Goal: Complete application form: Complete application form

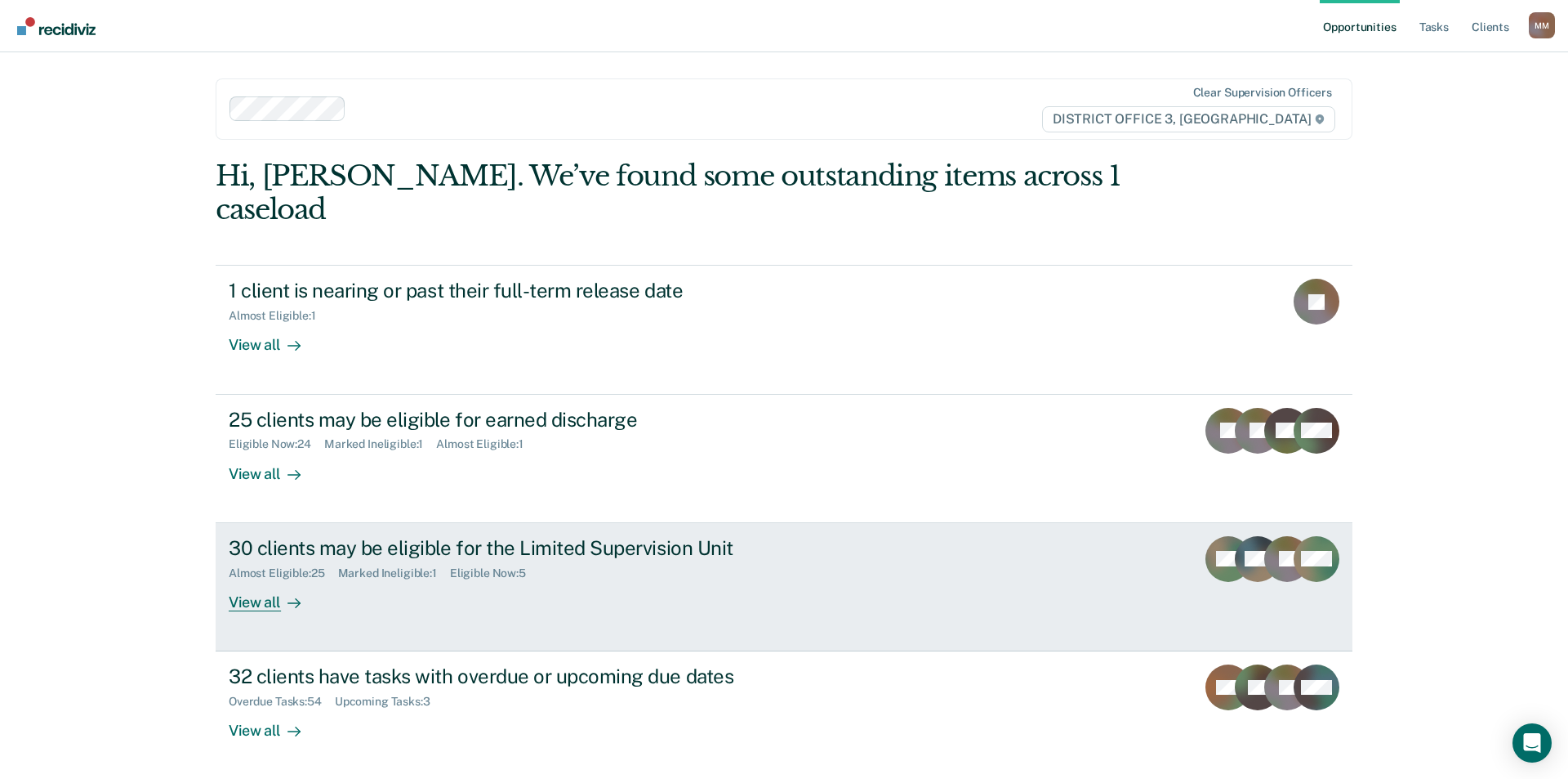
click at [281, 593] on div at bounding box center [291, 602] width 20 height 19
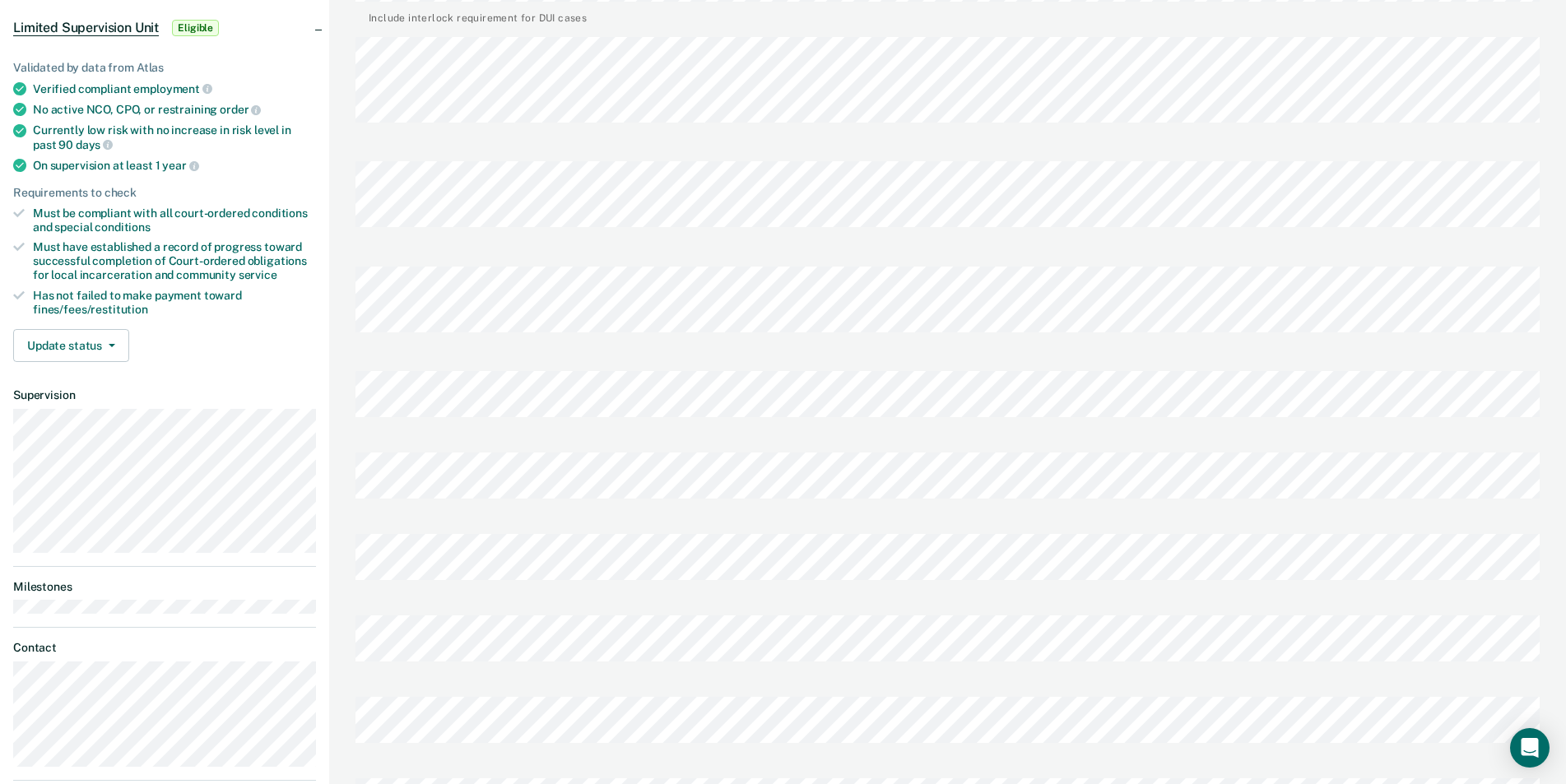
scroll to position [164, 0]
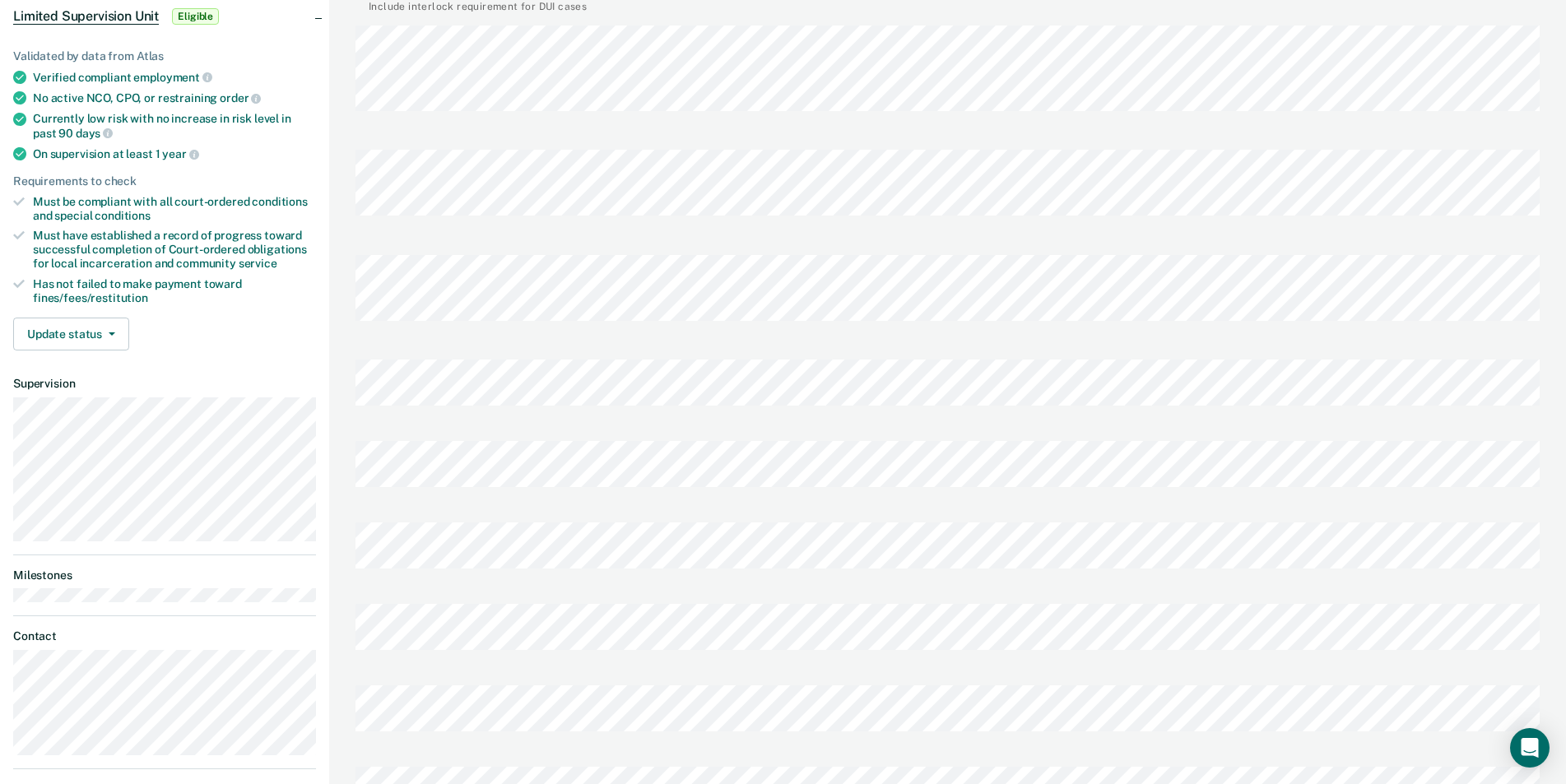
drag, startPoint x: 543, startPoint y: 478, endPoint x: 1079, endPoint y: 424, distance: 538.7
click at [1079, 427] on div at bounding box center [948, 468] width 1184 height 82
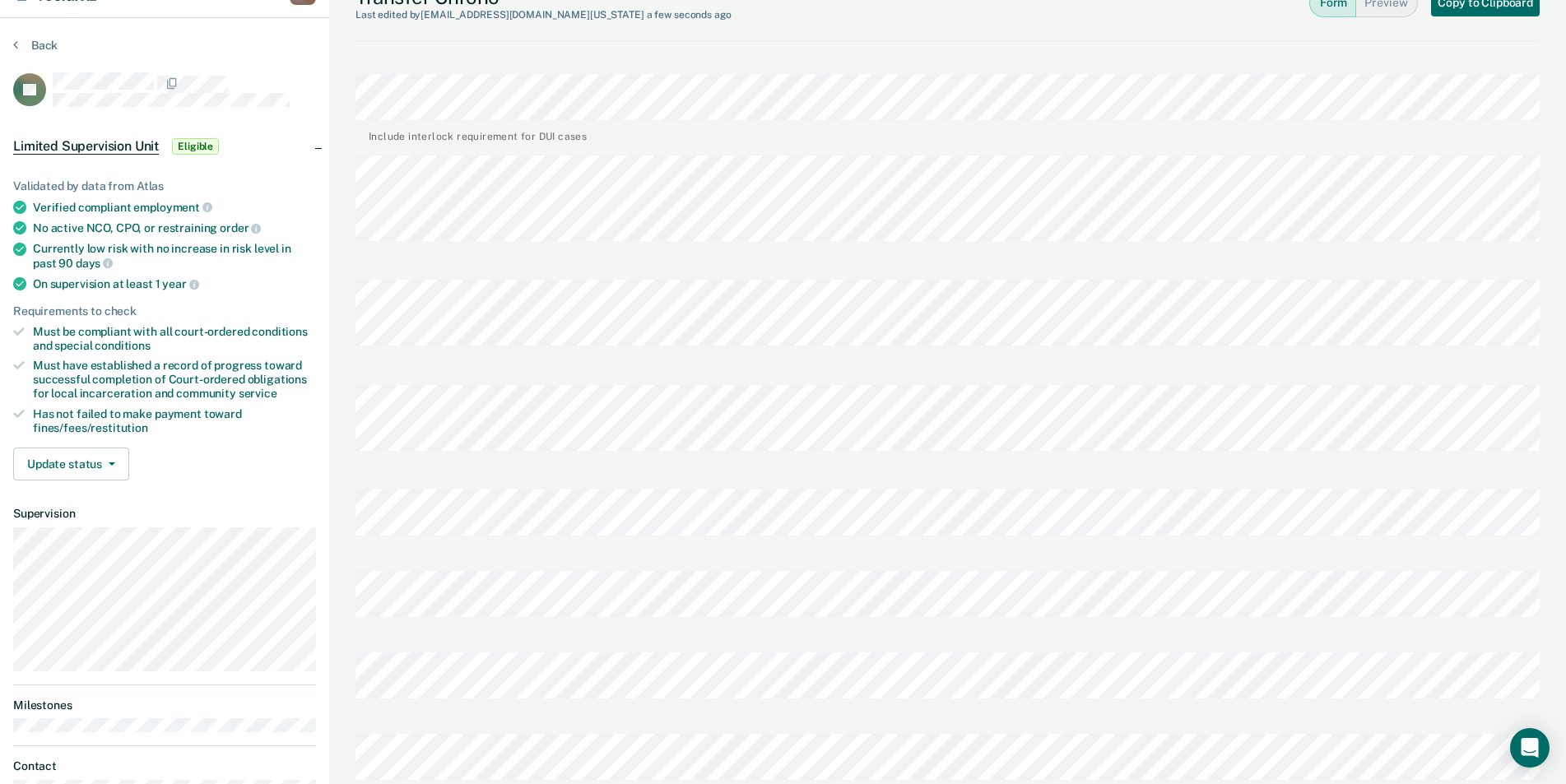
scroll to position [21, 0]
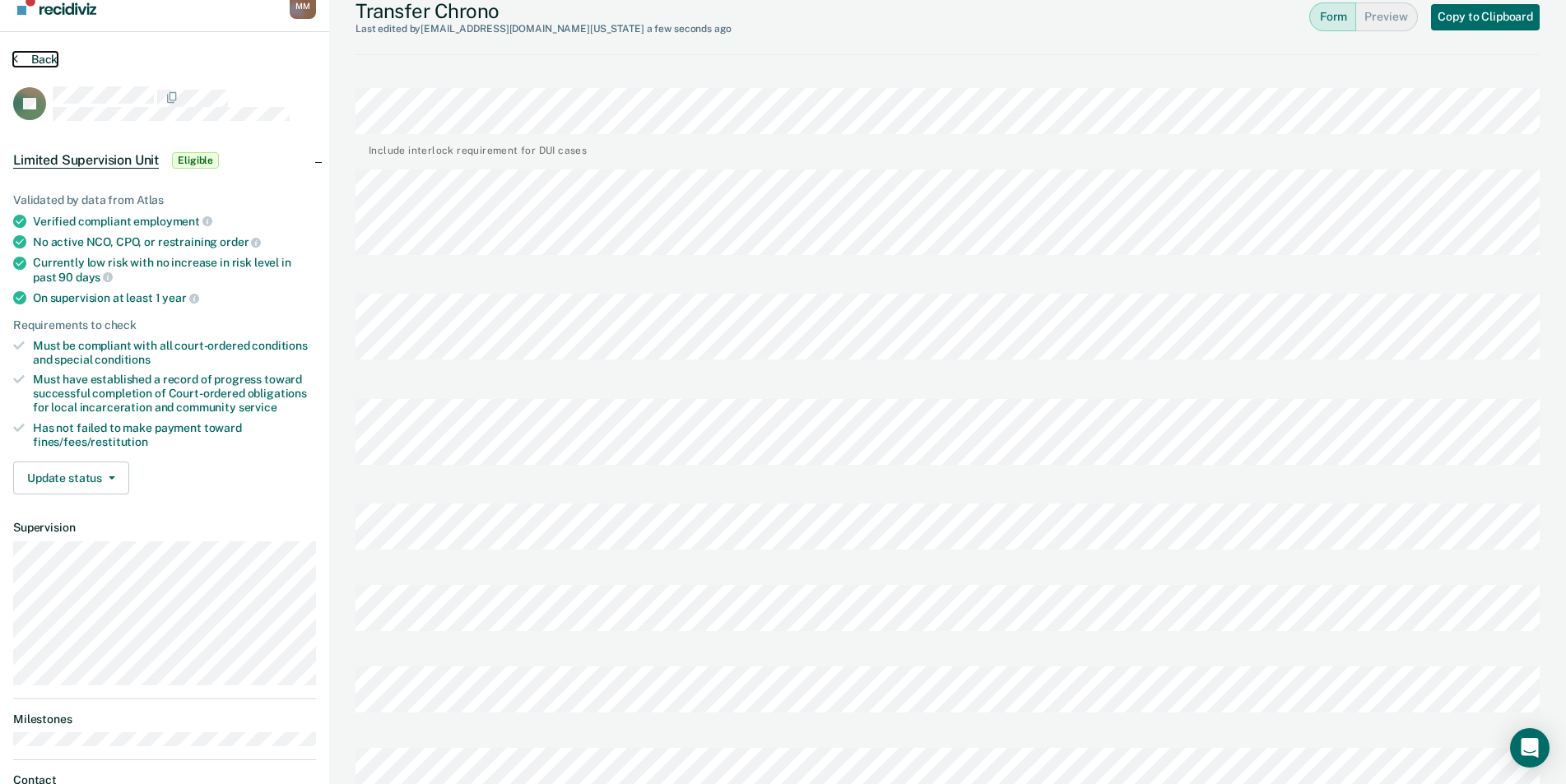
click at [47, 59] on button "Back" at bounding box center [35, 59] width 45 height 15
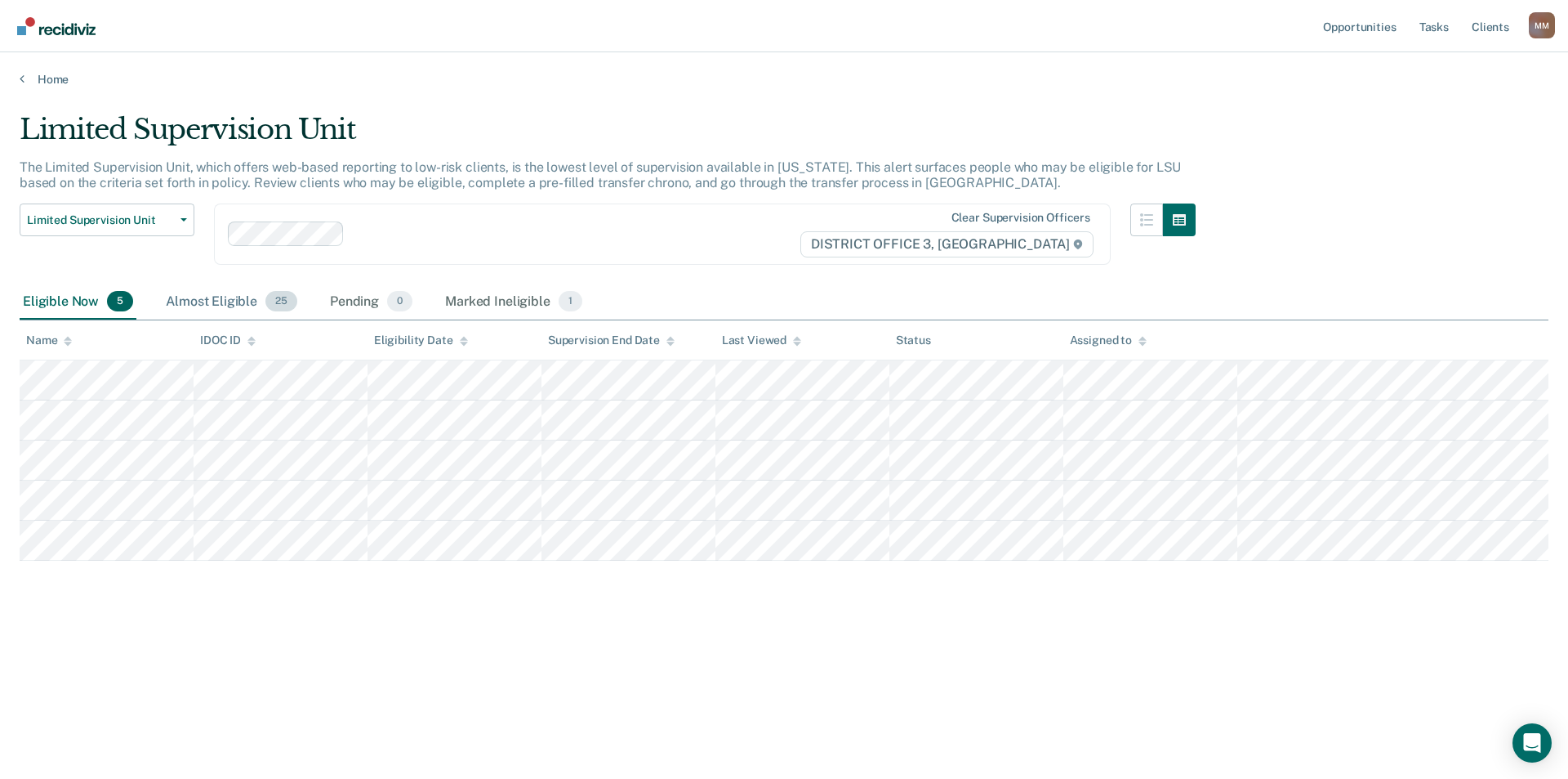
click at [202, 304] on div "Almost Eligible 25" at bounding box center [231, 302] width 138 height 36
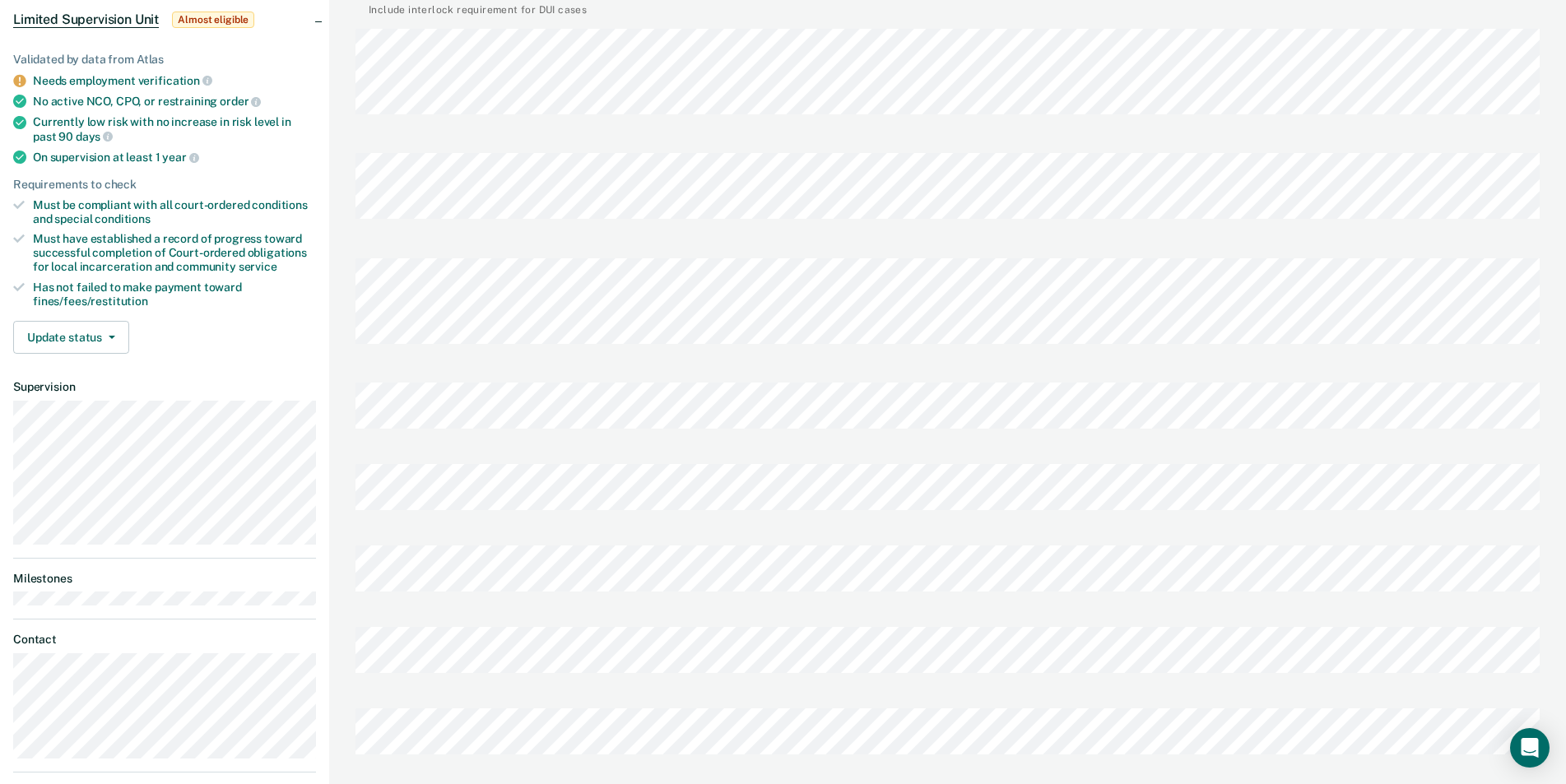
scroll to position [164, 0]
click at [762, 447] on div at bounding box center [948, 488] width 1184 height 82
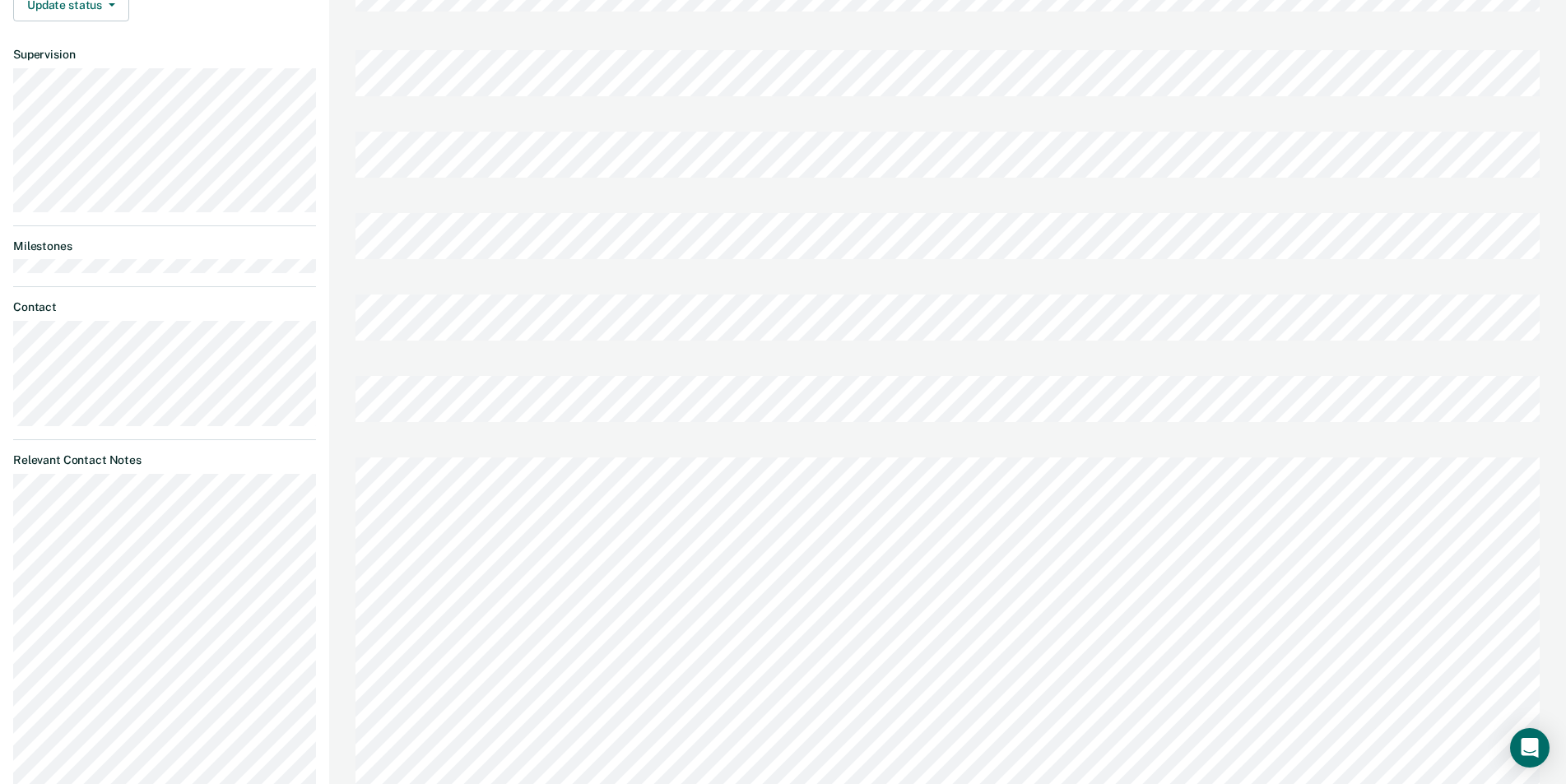
scroll to position [987, 0]
click at [354, 262] on div "Transfer Chrono Last edited by [PERSON_NAME][EMAIL_ADDRESS][DOMAIN_NAME][US_STA…" at bounding box center [947, 290] width 1237 height 2554
click at [314, 263] on div "[PERSON_NAME] Profile How it works Log Out Back JB Limited Supervision Unit Alm…" at bounding box center [783, 290] width 1566 height 2554
click at [353, 393] on div "Transfer Chrono Last edited by monamart@idoc.idaho.gov a few seconds ago Form P…" at bounding box center [947, 373] width 1237 height 2554
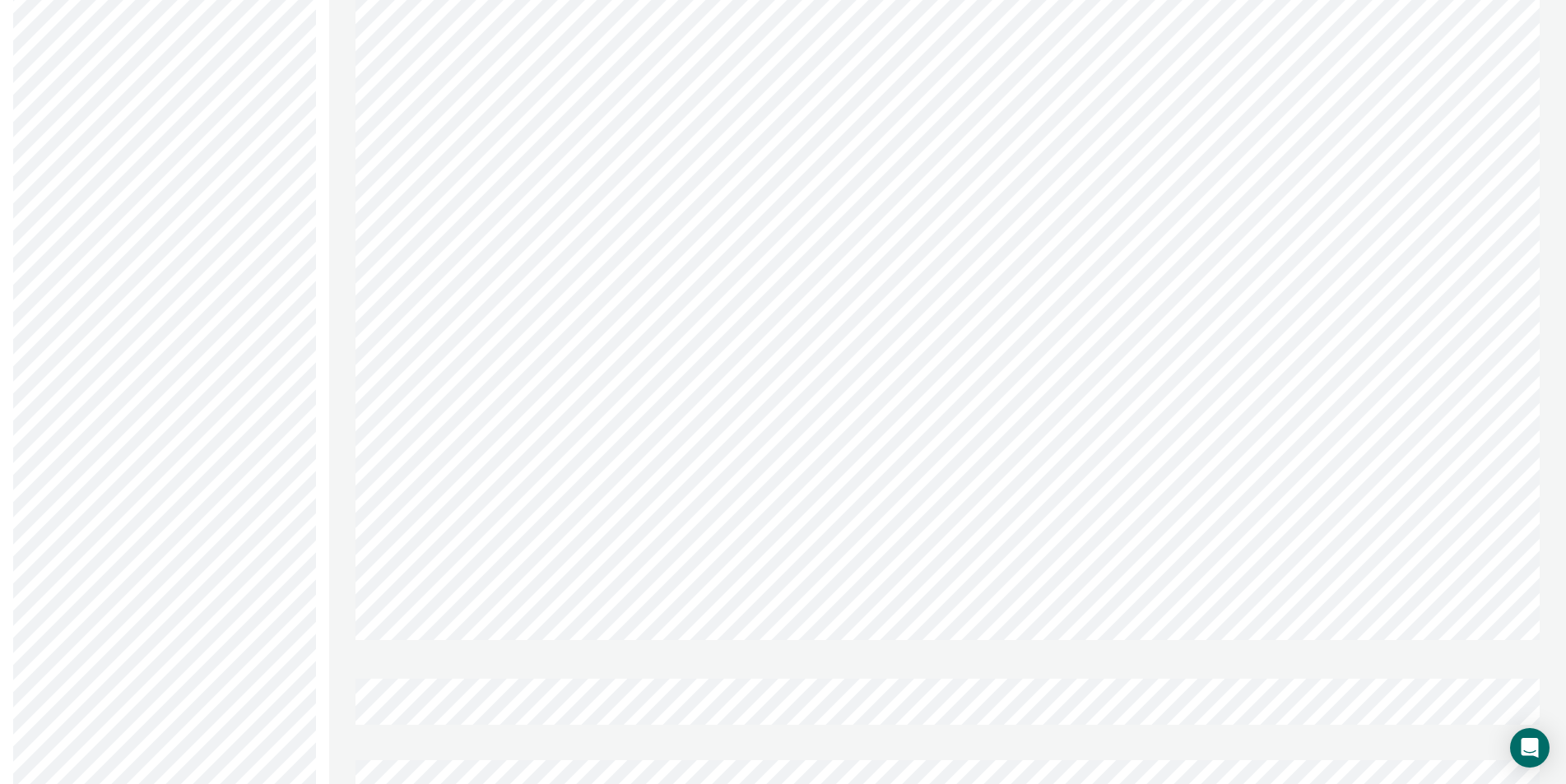
scroll to position [1069, 0]
click at [320, 434] on div "Martinez, Mona M M Profile How it works Log Out Back JB Limited Supervision Uni…" at bounding box center [783, 208] width 1566 height 2554
click at [343, 442] on div "Transfer Chrono Last edited by monamart@idoc.idaho.gov a few seconds ago Form P…" at bounding box center [947, 208] width 1237 height 2554
click at [349, 378] on div "Transfer Chrono Last edited by monamart@idoc.idaho.gov a few seconds ago Form P…" at bounding box center [947, 290] width 1237 height 2554
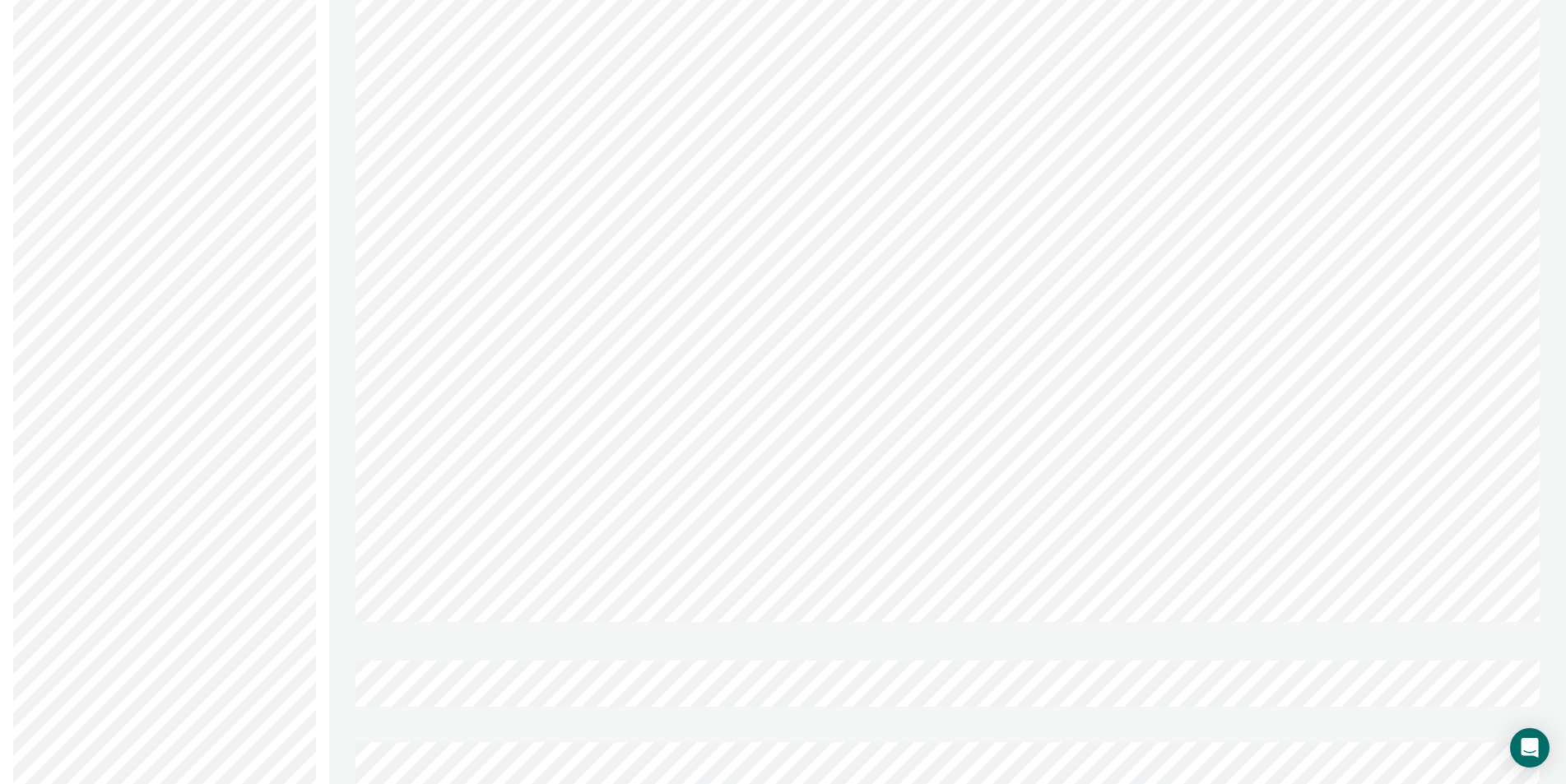
click at [349, 349] on div "Transfer Chrono Last edited by monamart@idoc.idaho.gov a few seconds ago Form P…" at bounding box center [947, 290] width 1237 height 2554
